Goal: Communication & Community: Answer question/provide support

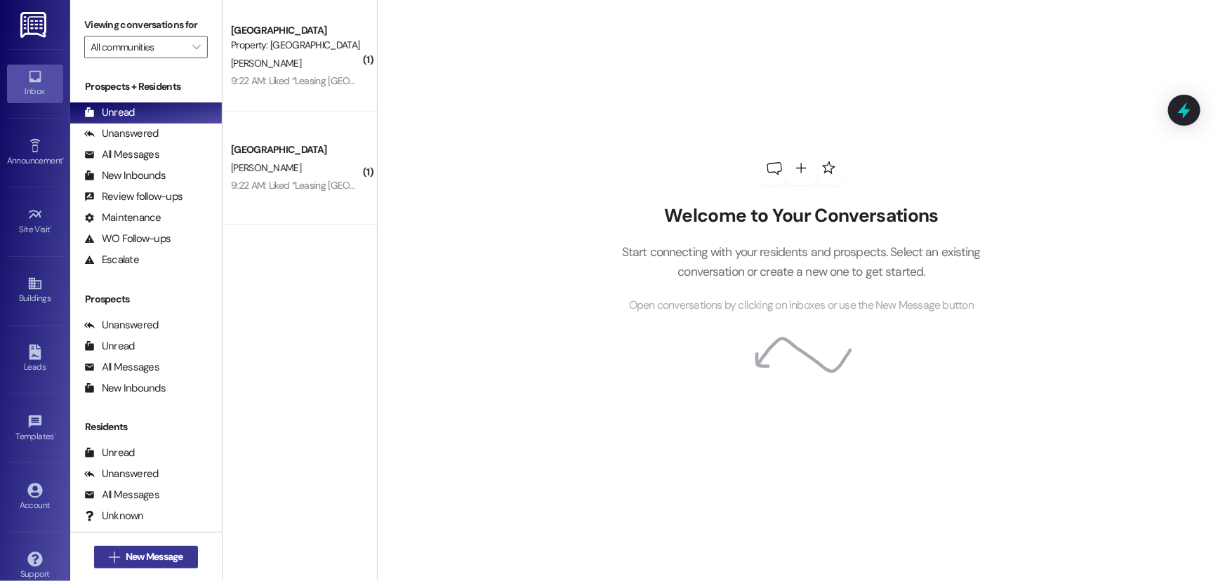
click at [163, 562] on span "New Message" at bounding box center [155, 557] width 58 height 15
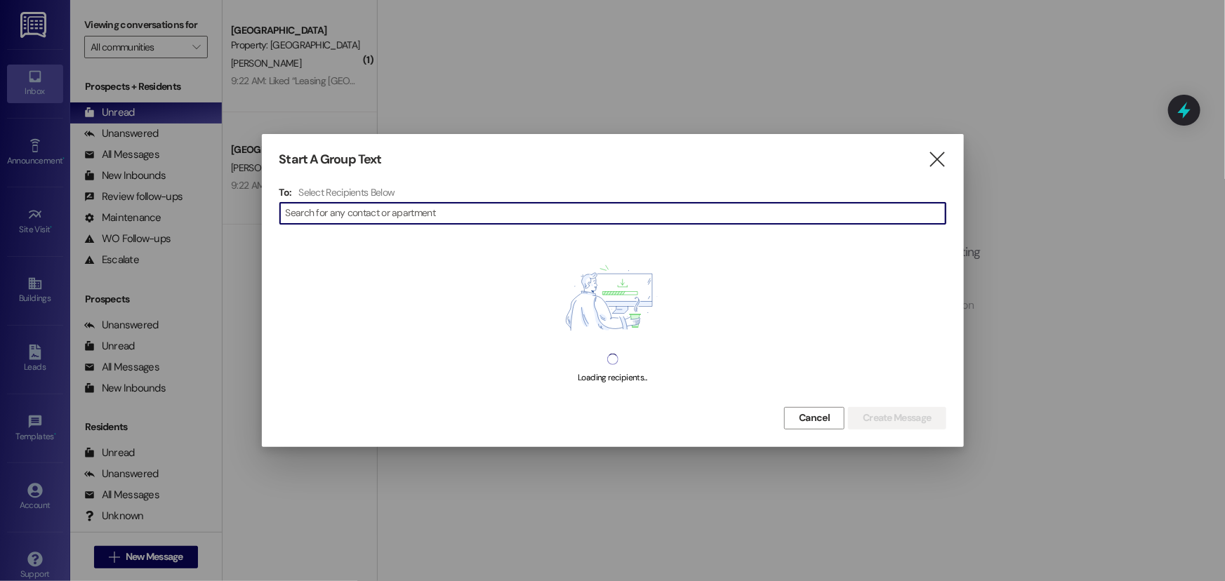
click at [404, 214] on input at bounding box center [616, 214] width 660 height 20
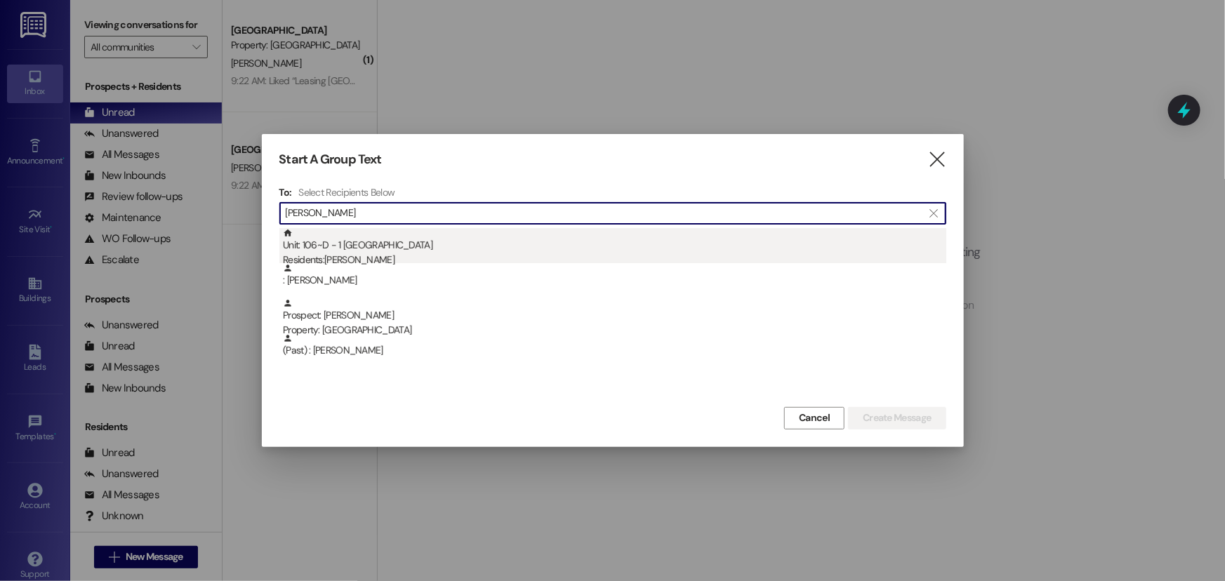
type input "[PERSON_NAME]"
click at [447, 257] on div "Residents: [PERSON_NAME]" at bounding box center [615, 260] width 664 height 15
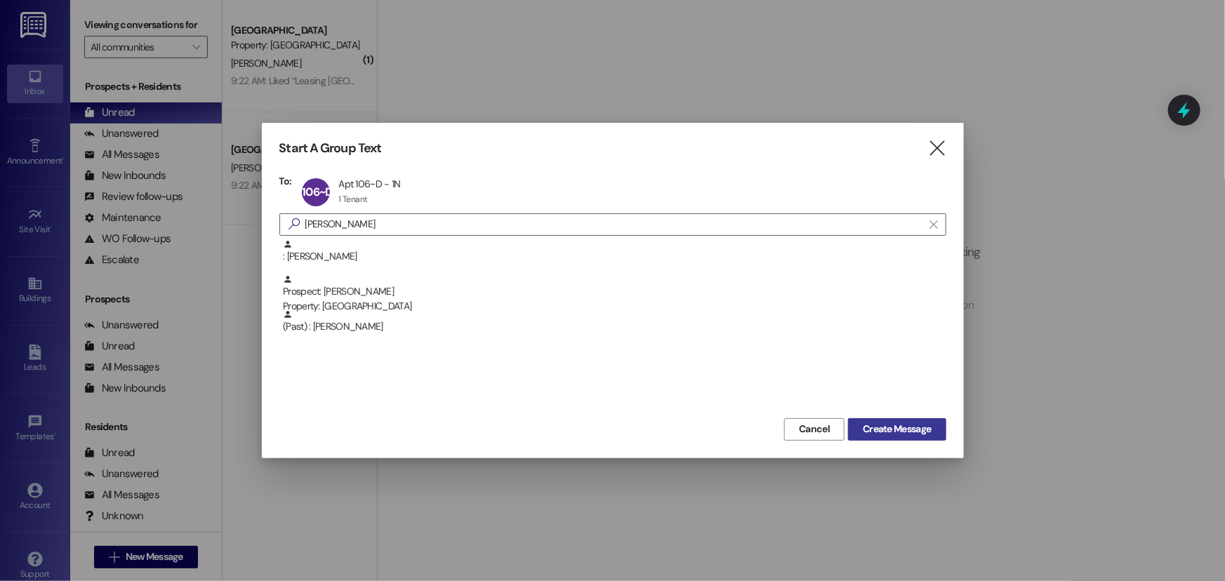
click at [895, 429] on span "Create Message" at bounding box center [897, 429] width 68 height 15
click at [884, 420] on button "Create Message" at bounding box center [897, 430] width 98 height 22
click at [897, 430] on span "Create Message" at bounding box center [897, 429] width 68 height 15
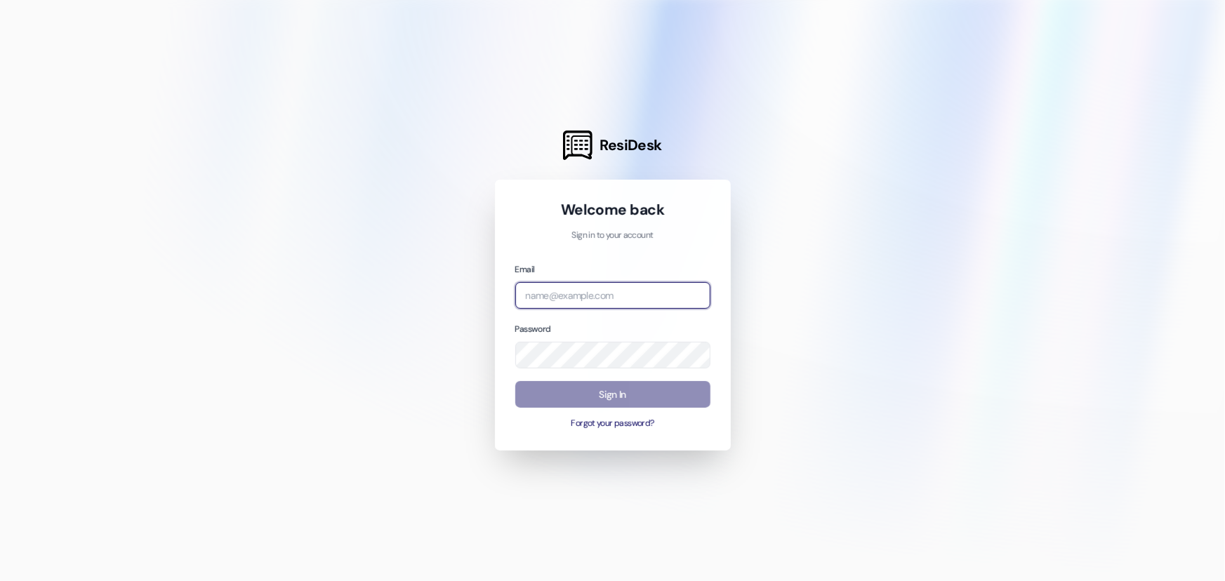
type input "leasing.nauvoohouse@redstoneresidential.com"
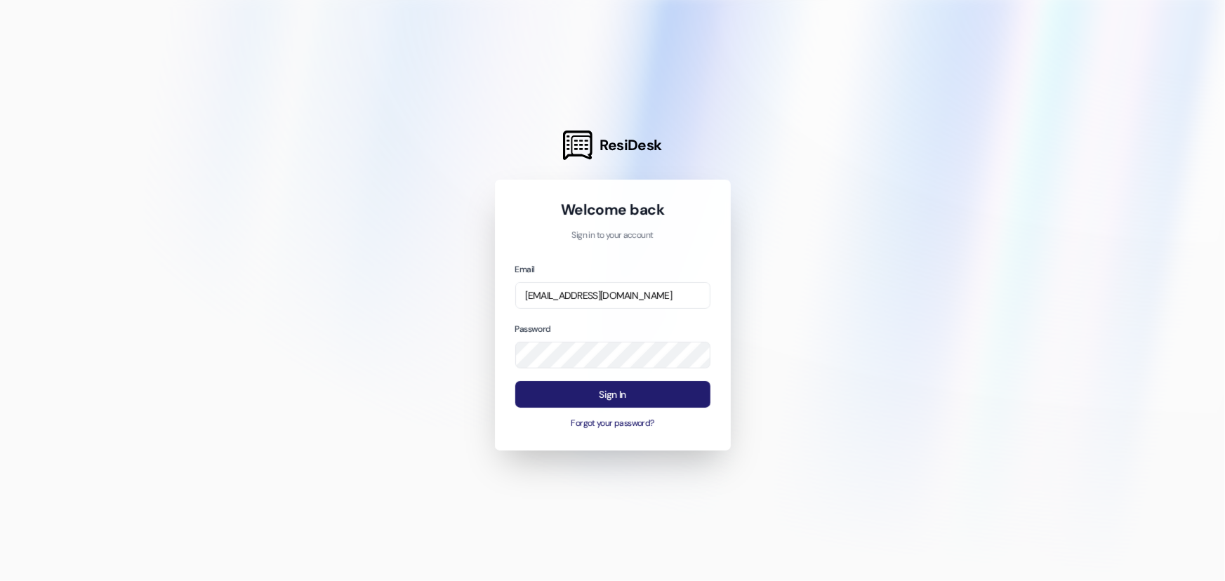
click at [541, 398] on button "Sign In" at bounding box center [612, 394] width 195 height 27
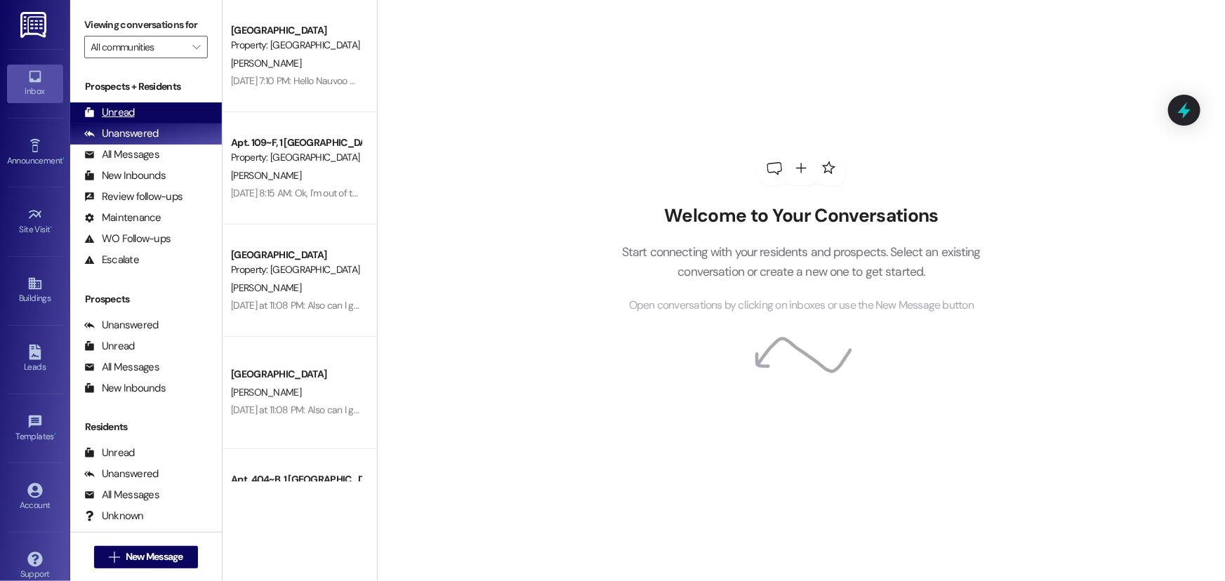
click at [140, 114] on div "Unread (0)" at bounding box center [146, 113] width 152 height 21
